Goal: Transaction & Acquisition: Purchase product/service

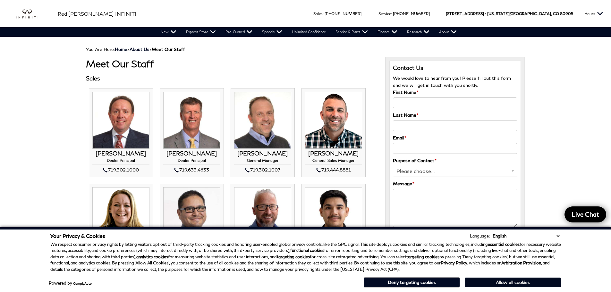
click at [503, 281] on button "Allow all cookies" at bounding box center [513, 283] width 96 height 10
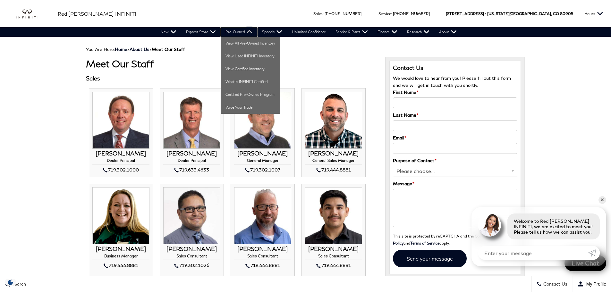
click at [243, 32] on link "Pre-Owned" at bounding box center [239, 32] width 37 height 10
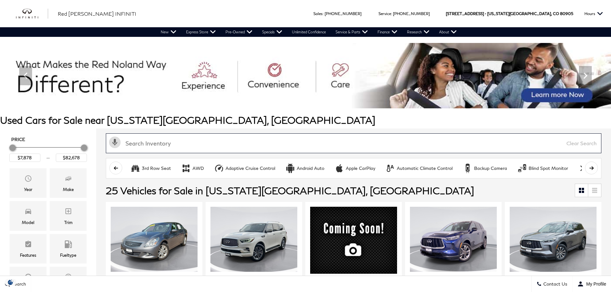
click at [162, 148] on input "text" at bounding box center [353, 143] width 495 height 20
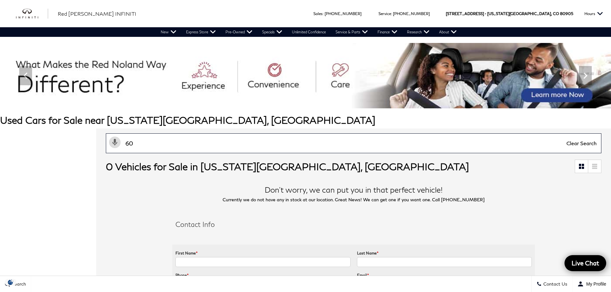
drag, startPoint x: 115, startPoint y: 140, endPoint x: 79, endPoint y: 134, distance: 36.3
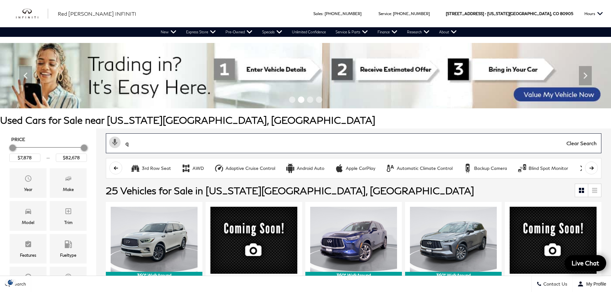
click at [164, 147] on input "q" at bounding box center [353, 143] width 495 height 20
type input "q60"
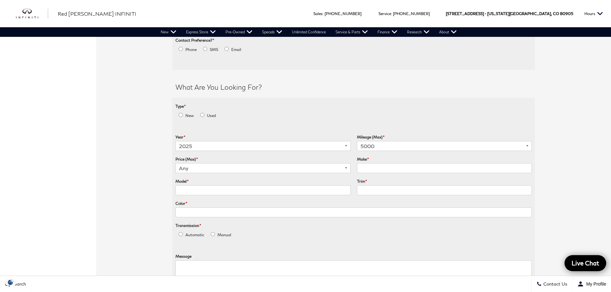
scroll to position [257, 0]
click at [349, 148] on select "2025 2024 2023 2022 2021 2020 2019 2018" at bounding box center [262, 147] width 175 height 10
click at [298, 102] on ul "Type * New Used Year * 2025 2024 2023 2022 2021 2020 2019 2018 Mileage (Max) * …" at bounding box center [353, 202] width 363 height 209
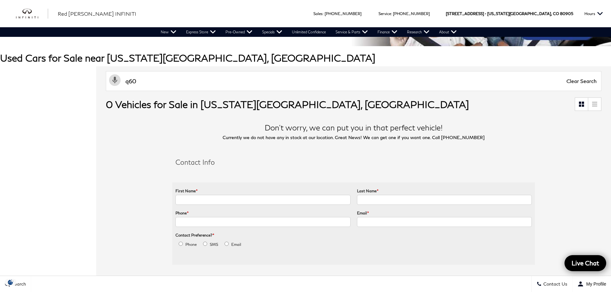
scroll to position [0, 0]
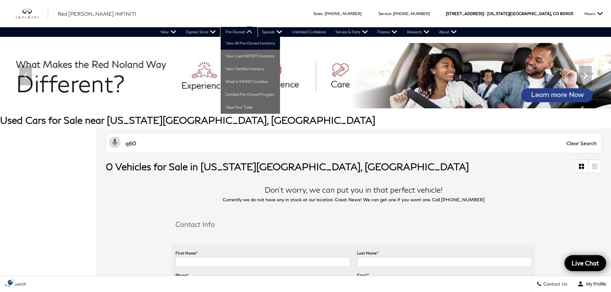
click at [248, 33] on link "Pre-Owned" at bounding box center [239, 32] width 37 height 10
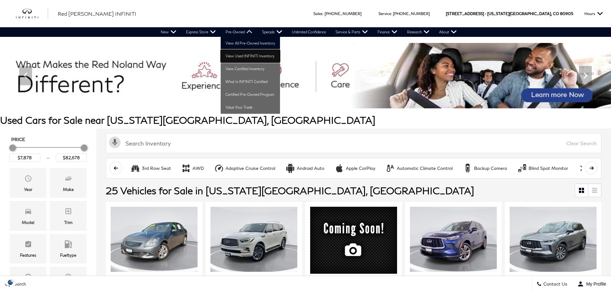
click at [240, 55] on link "View Used INFINITI Inventory" at bounding box center [250, 56] width 59 height 13
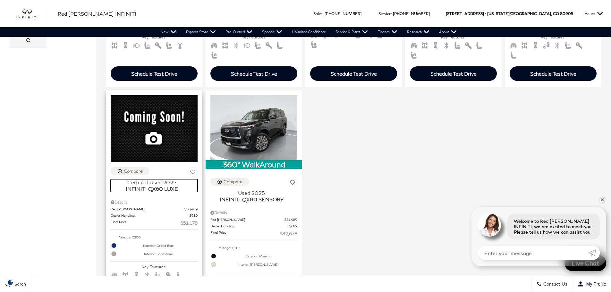
click at [159, 179] on span "Certified Used 2025" at bounding box center [152, 182] width 82 height 6
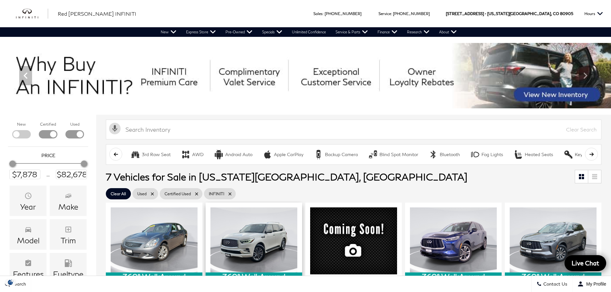
scroll to position [32, 0]
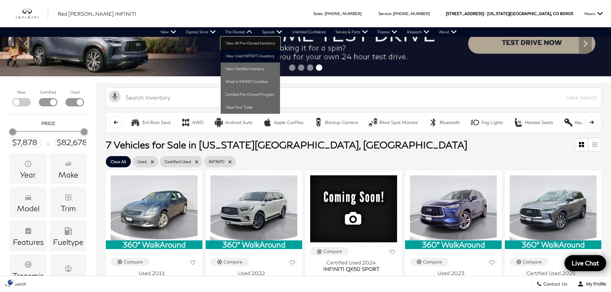
click at [241, 38] on link "View All Pre-Owned Inventory" at bounding box center [250, 43] width 59 height 13
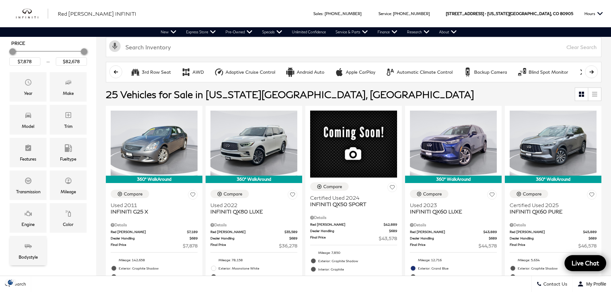
click at [26, 246] on icon "Bodystyle" at bounding box center [28, 246] width 7 height 4
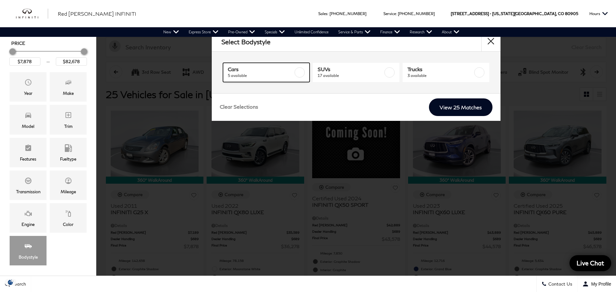
click at [300, 72] on label at bounding box center [299, 72] width 10 height 10
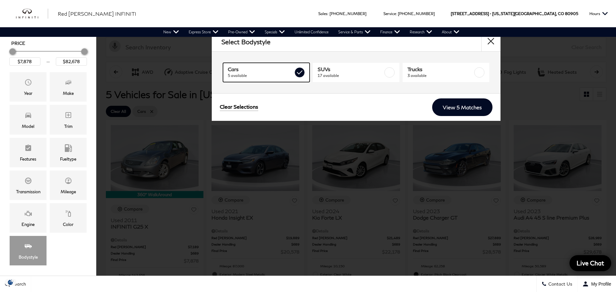
type input "$29,678"
checkbox input "true"
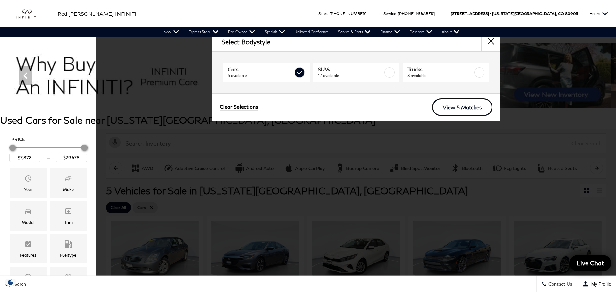
click at [459, 110] on link "View 5 Matches" at bounding box center [462, 107] width 60 height 18
